Goal: Transaction & Acquisition: Purchase product/service

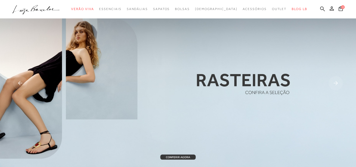
click at [311, 8] on ul ".a{fill-rule:evenodd;} Verão Viva Em alta Favoritos das Influenciadoras Apostas…" at bounding box center [173, 9] width 323 height 10
click at [320, 8] on icon at bounding box center [322, 8] width 5 height 5
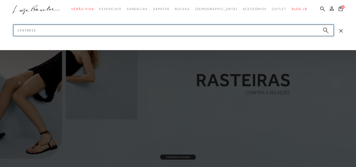
click at [247, 34] on input "13470013" at bounding box center [173, 31] width 321 height 12
type input "1"
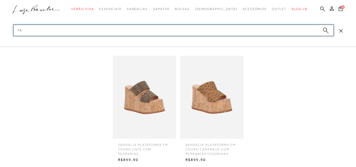
type input "t"
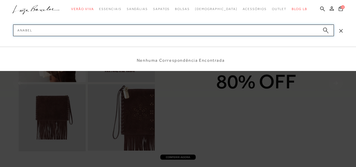
type input "anabela"
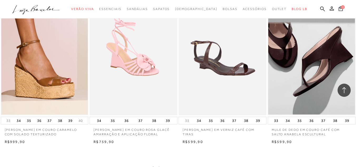
click at [299, 70] on img at bounding box center [311, 49] width 87 height 130
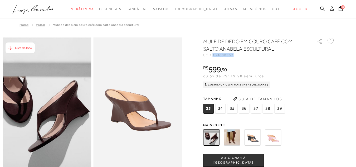
drag, startPoint x: 236, startPoint y: 56, endPoint x: 216, endPoint y: 56, distance: 20.3
click at [216, 56] on div "CÓD: 134000352" at bounding box center [255, 54] width 105 height 3
copy span "134000352"
